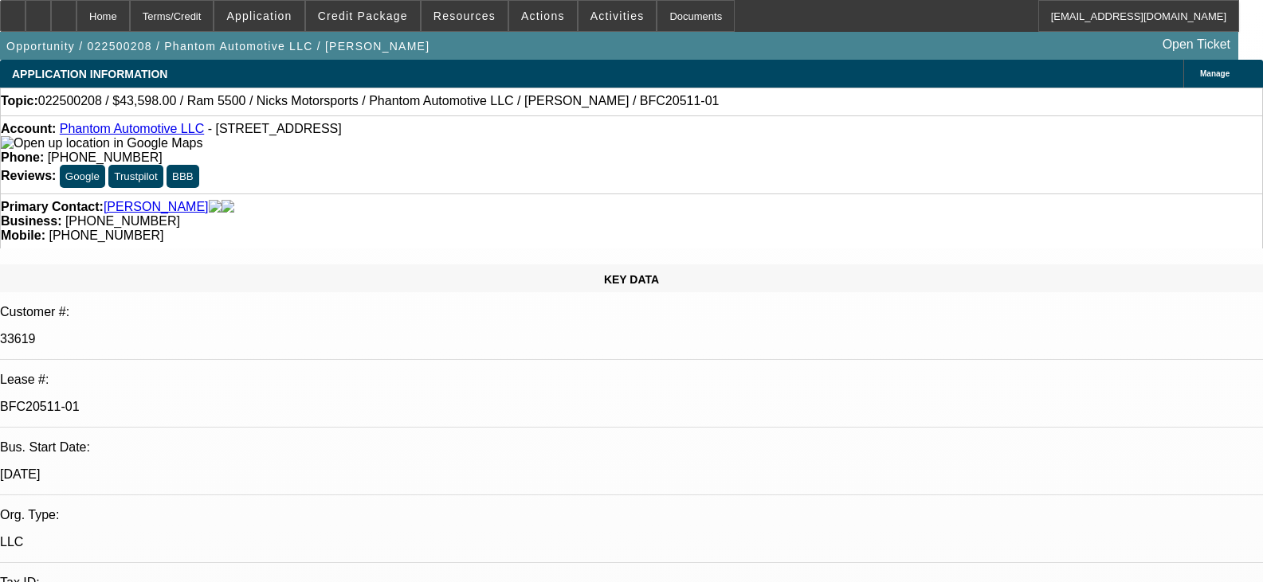
select select "0"
select select "0.1"
select select "4"
select select "0"
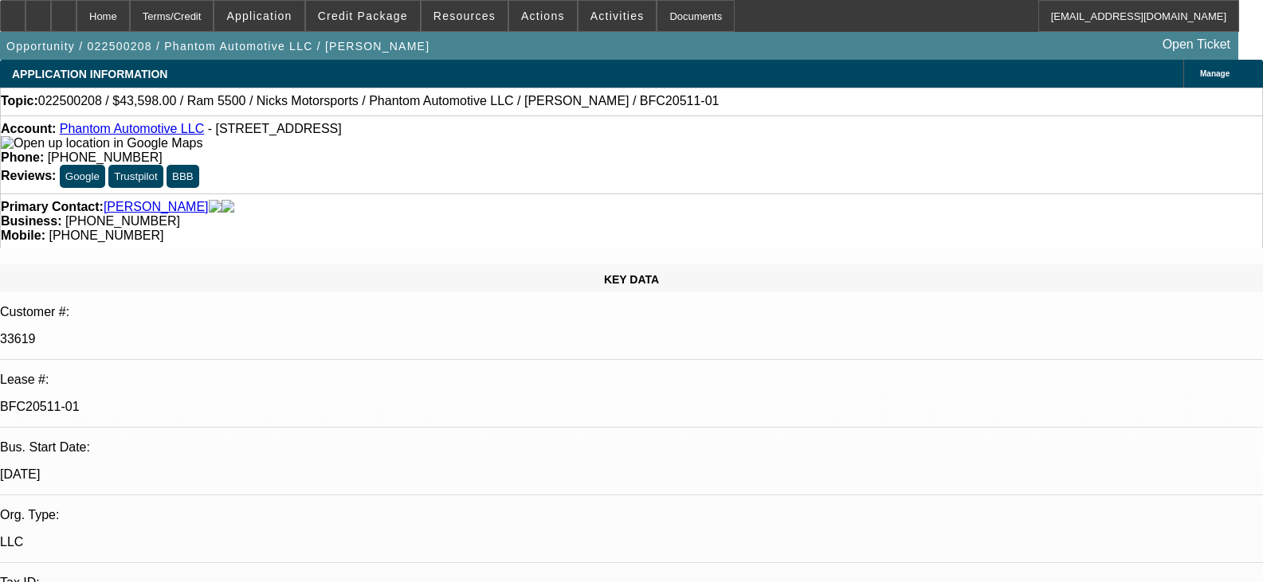
select select "0"
select select "0.1"
select select "4"
select select "0"
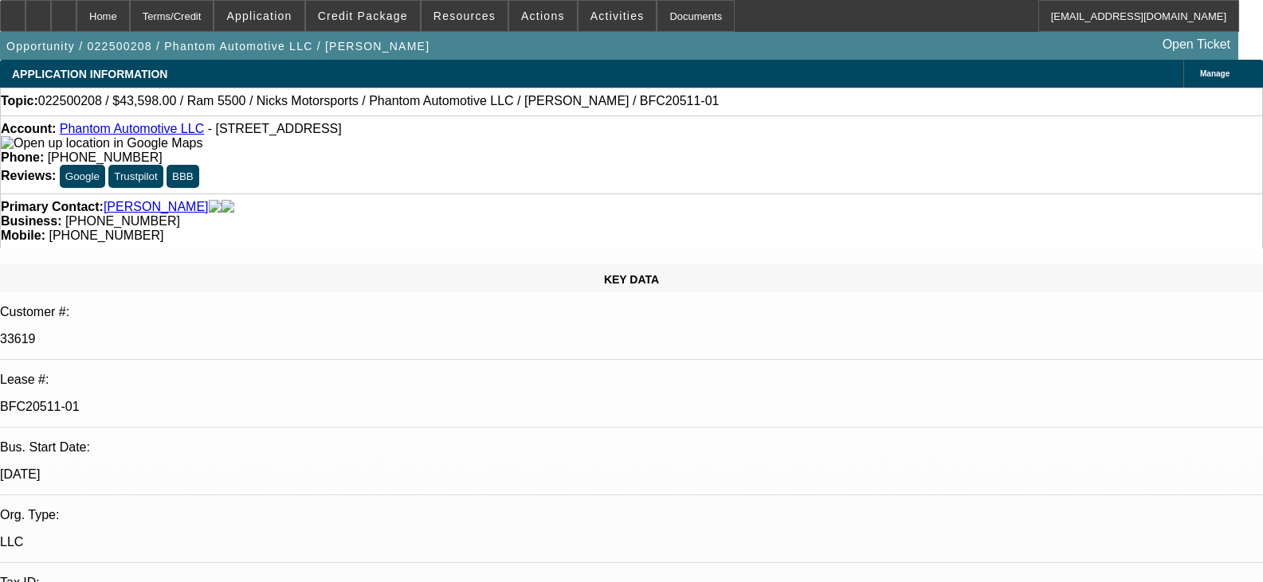
select select "0.1"
select select "4"
select select "0"
select select "0.1"
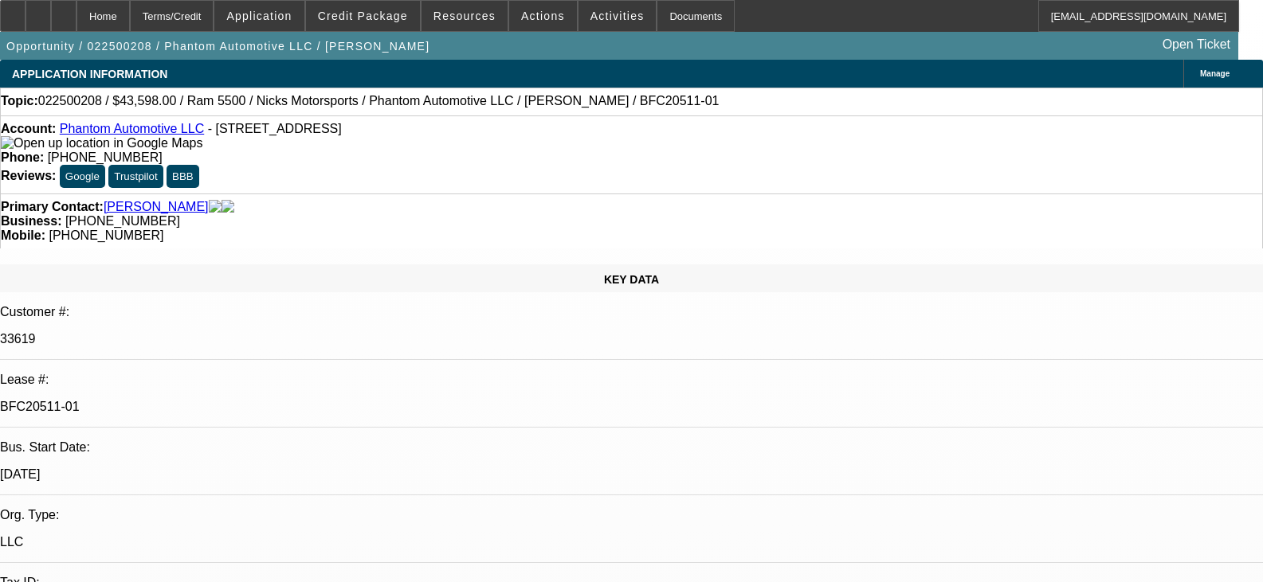
select select "4"
